Goal: Transaction & Acquisition: Purchase product/service

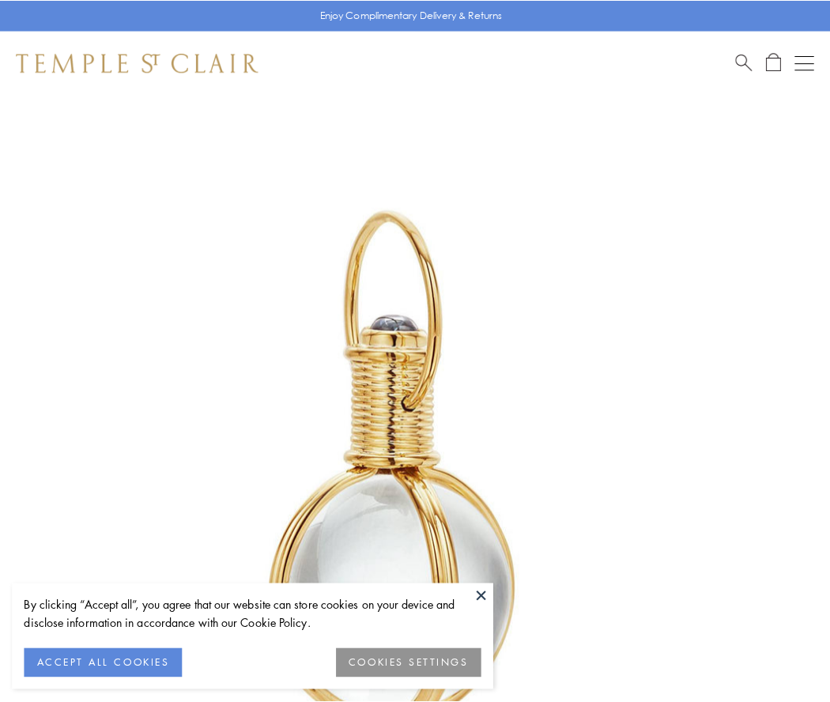
scroll to position [413, 0]
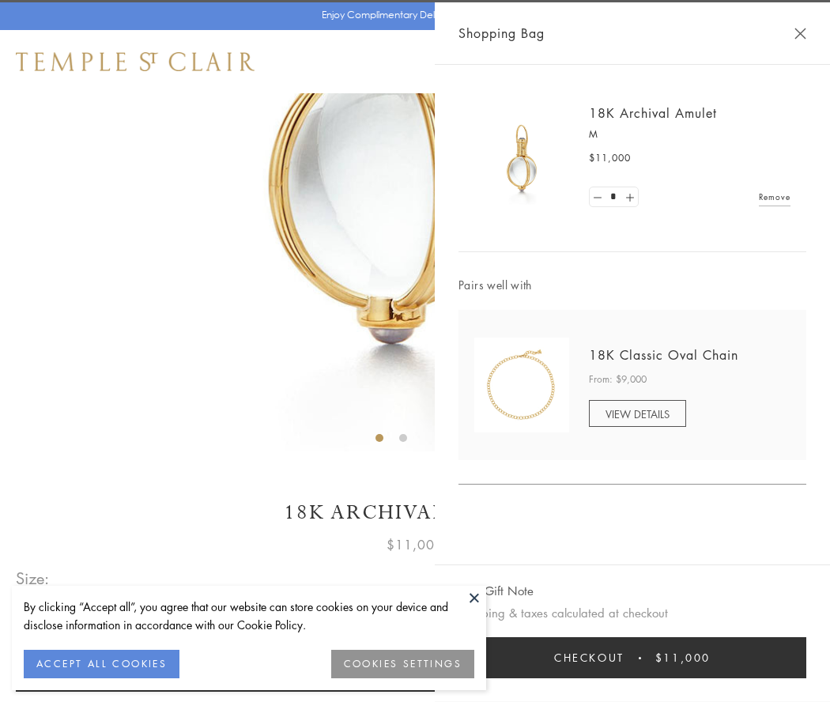
click at [632, 658] on button "Checkout $11,000" at bounding box center [632, 657] width 348 height 41
